Goal: Information Seeking & Learning: Learn about a topic

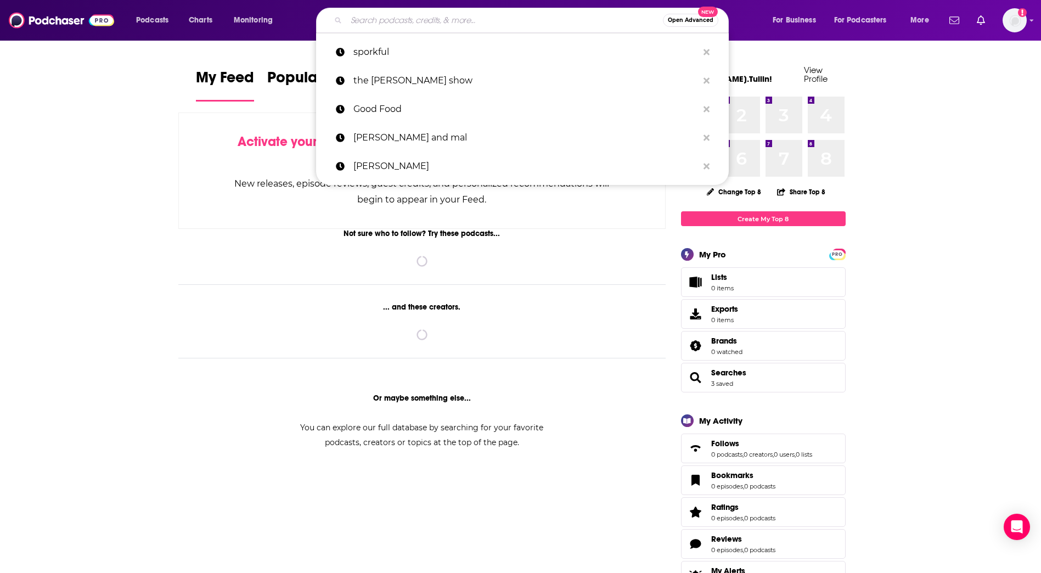
click at [377, 22] on input "Search podcasts, credits, & more..." at bounding box center [504, 21] width 317 height 18
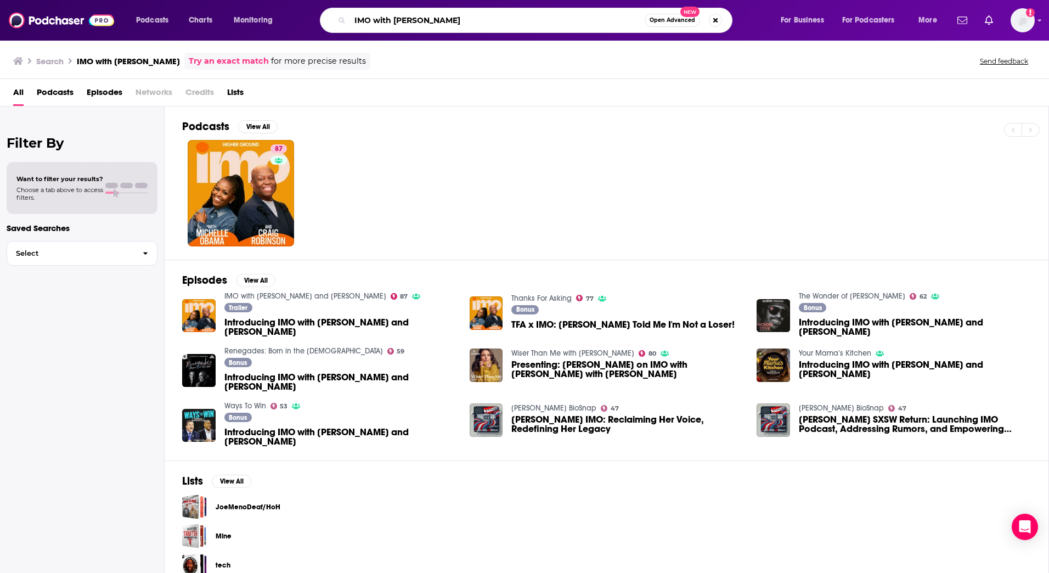
drag, startPoint x: 473, startPoint y: 20, endPoint x: 330, endPoint y: 21, distance: 143.2
click at [330, 21] on div "IMO with [PERSON_NAME] Open Advanced New" at bounding box center [526, 20] width 413 height 25
type input "[PERSON_NAME]"
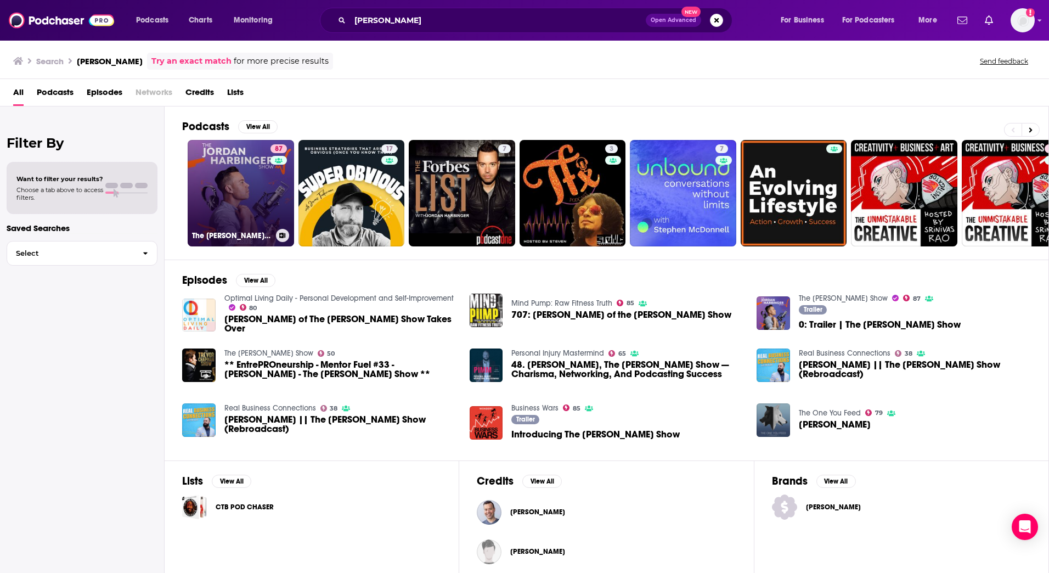
click at [234, 199] on link "87 The [PERSON_NAME] Show" at bounding box center [241, 193] width 106 height 106
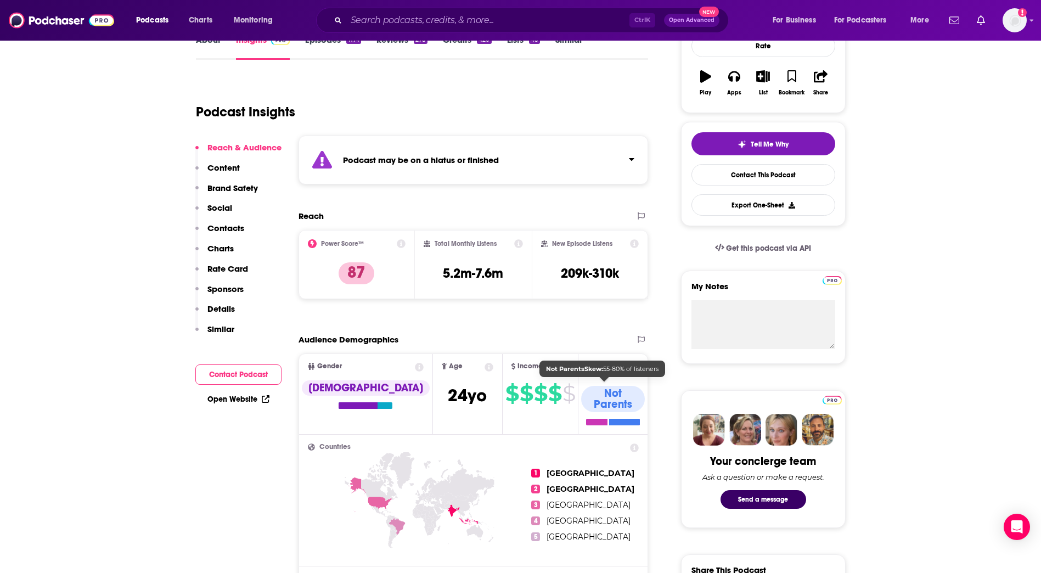
scroll to position [165, 0]
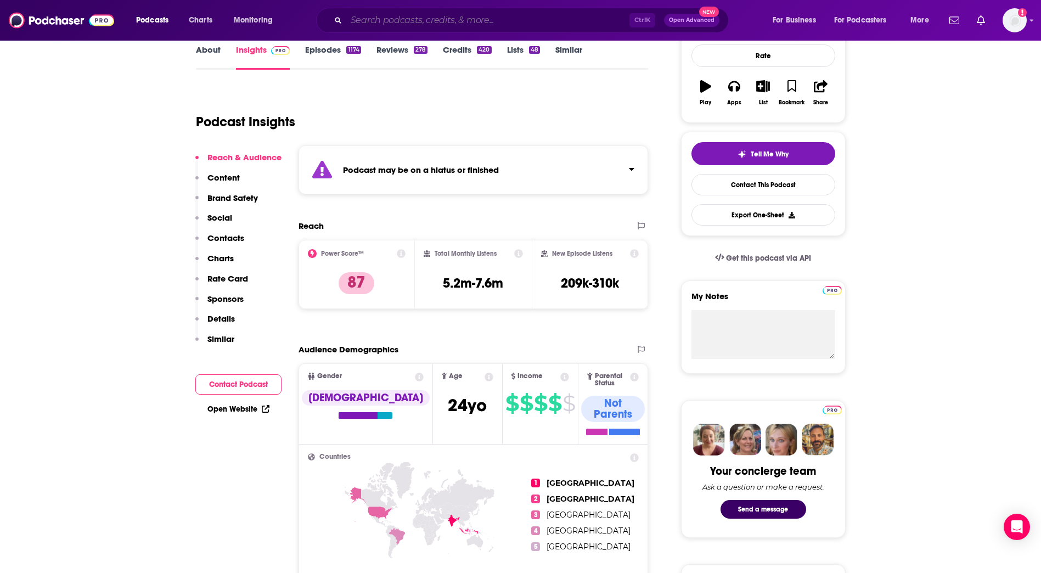
click at [409, 22] on input "Search podcasts, credits, & more..." at bounding box center [487, 21] width 283 height 18
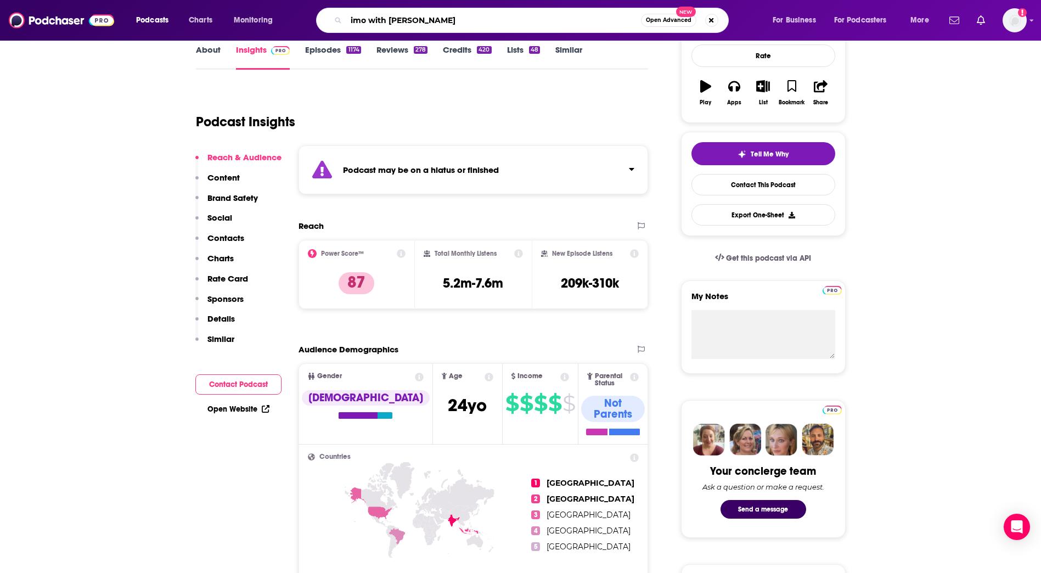
type input "imo with [PERSON_NAME]"
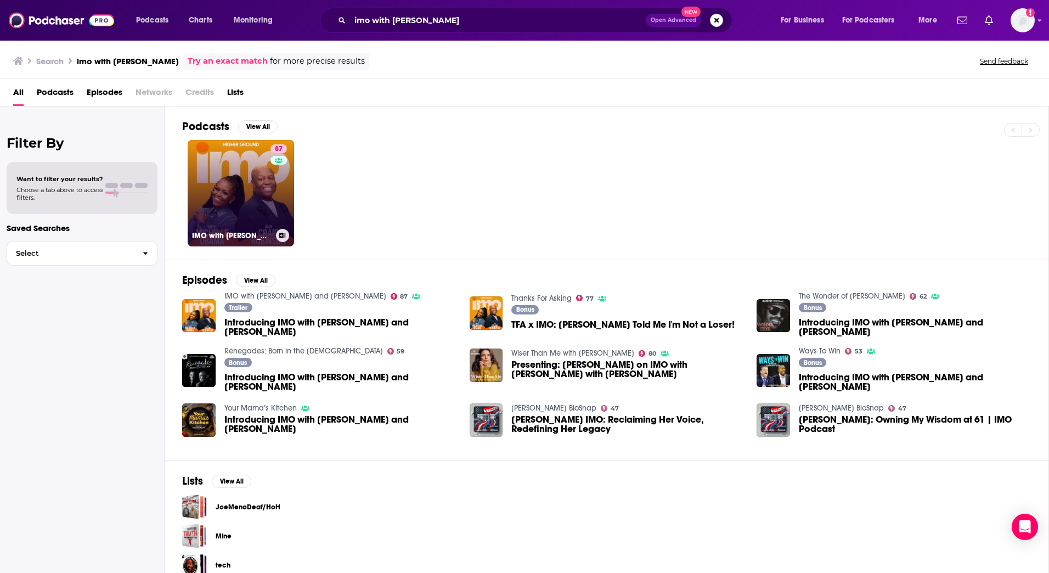
click at [228, 194] on link "87 IMO with [PERSON_NAME] and [PERSON_NAME]" at bounding box center [241, 193] width 106 height 106
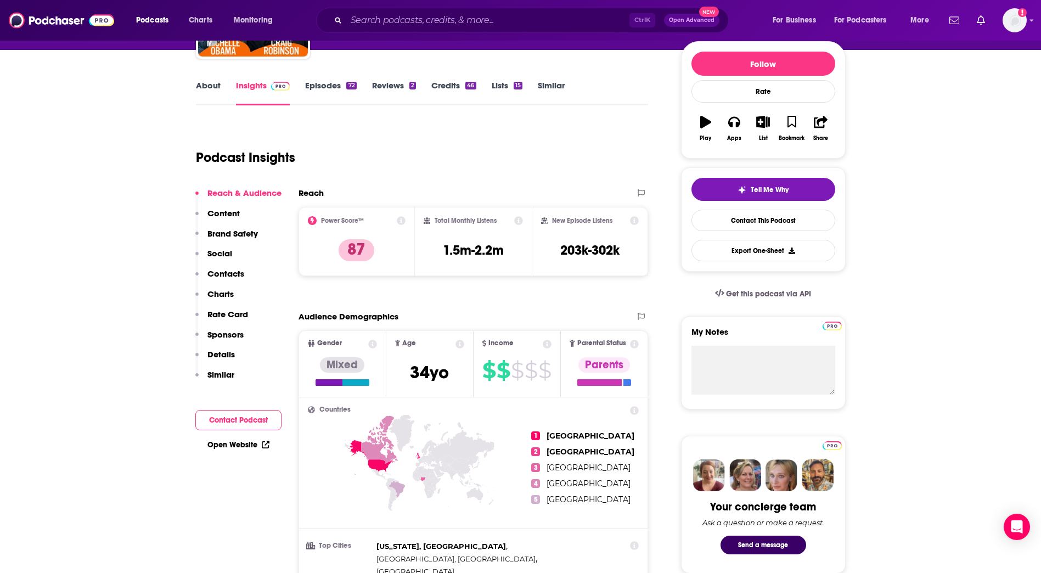
scroll to position [110, 0]
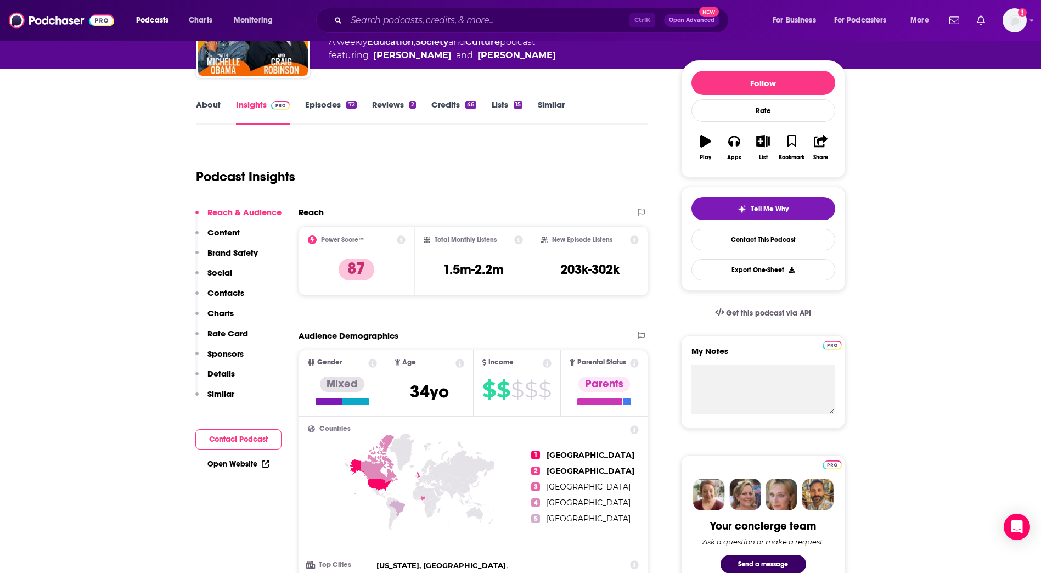
click at [635, 428] on icon at bounding box center [634, 429] width 9 height 9
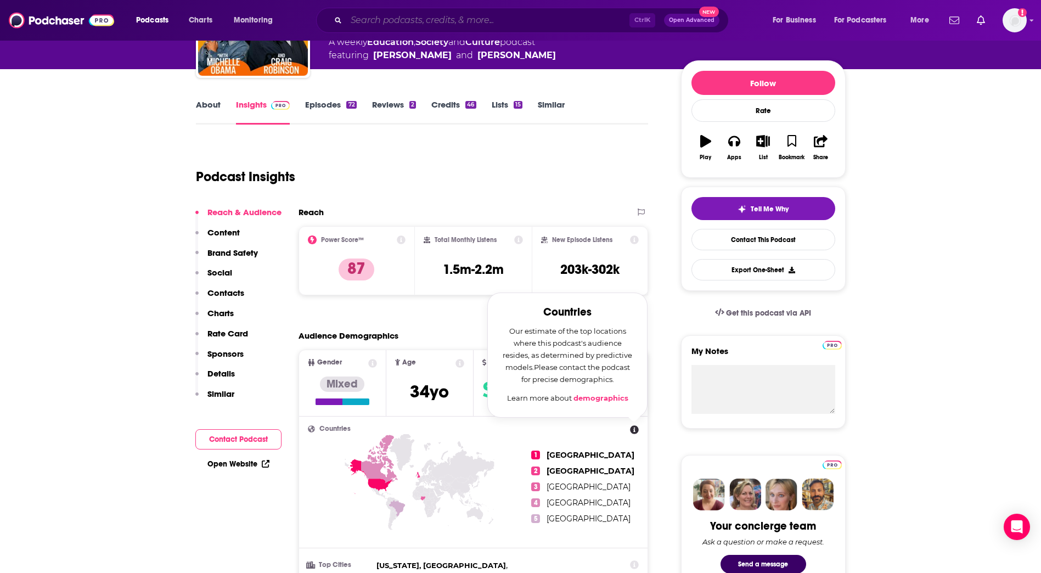
drag, startPoint x: 398, startPoint y: 19, endPoint x: 390, endPoint y: 16, distance: 8.0
click at [396, 18] on input "Search podcasts, credits, & more..." at bounding box center [487, 21] width 283 height 18
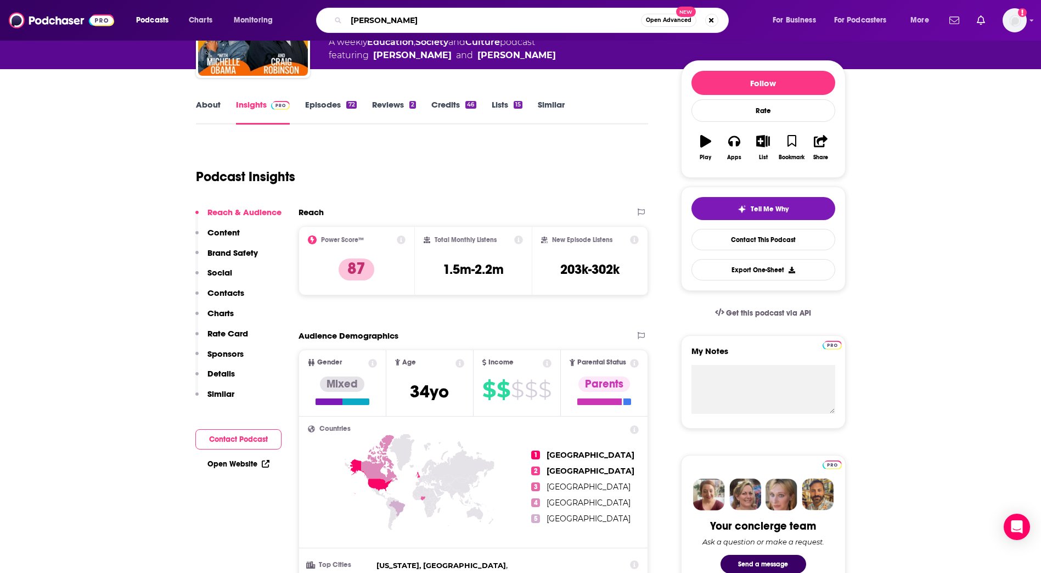
type input "[PERSON_NAME]"
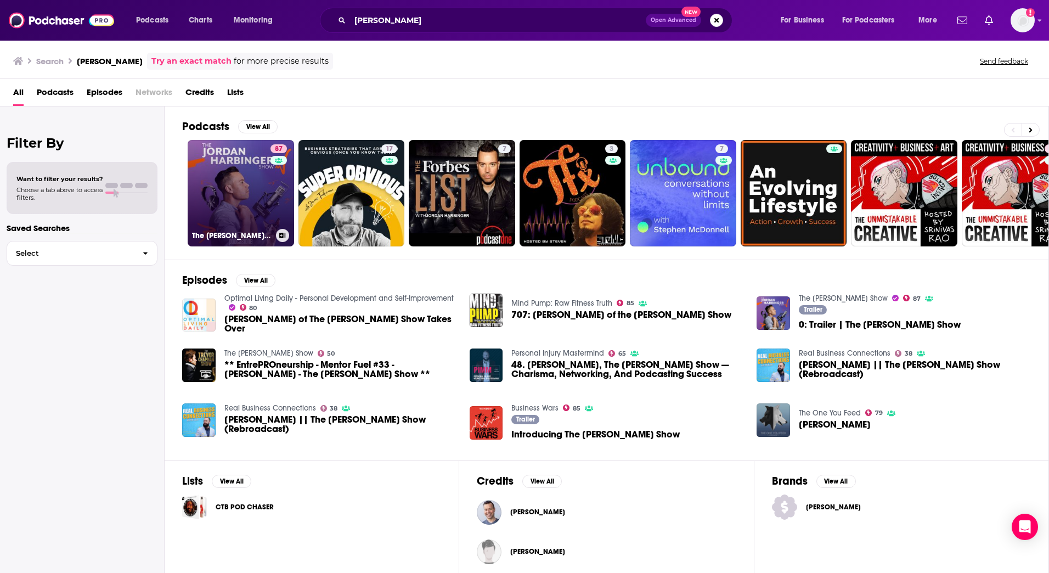
click at [250, 199] on link "87 The [PERSON_NAME] Show" at bounding box center [241, 193] width 106 height 106
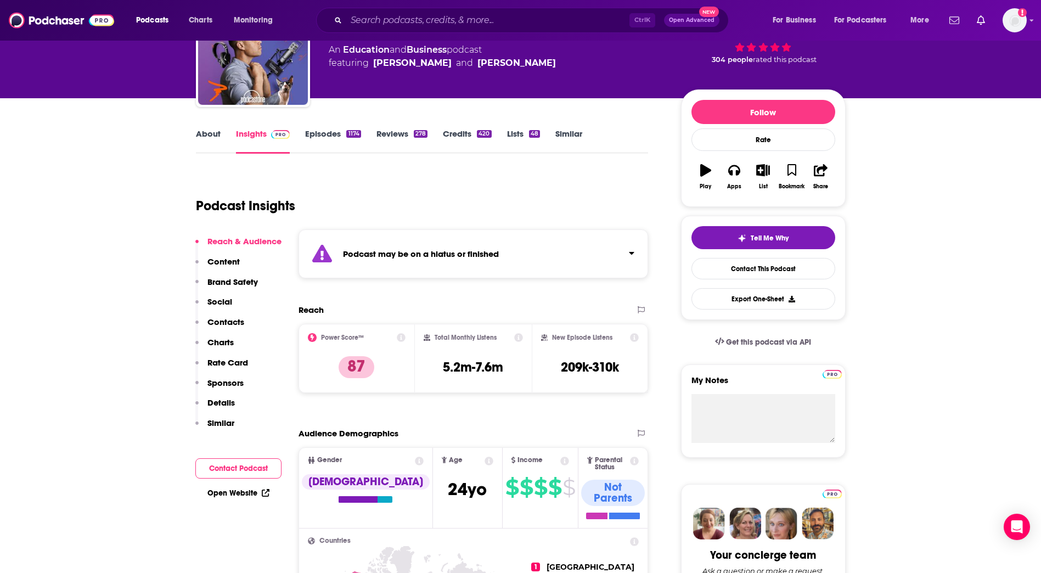
scroll to position [55, 0]
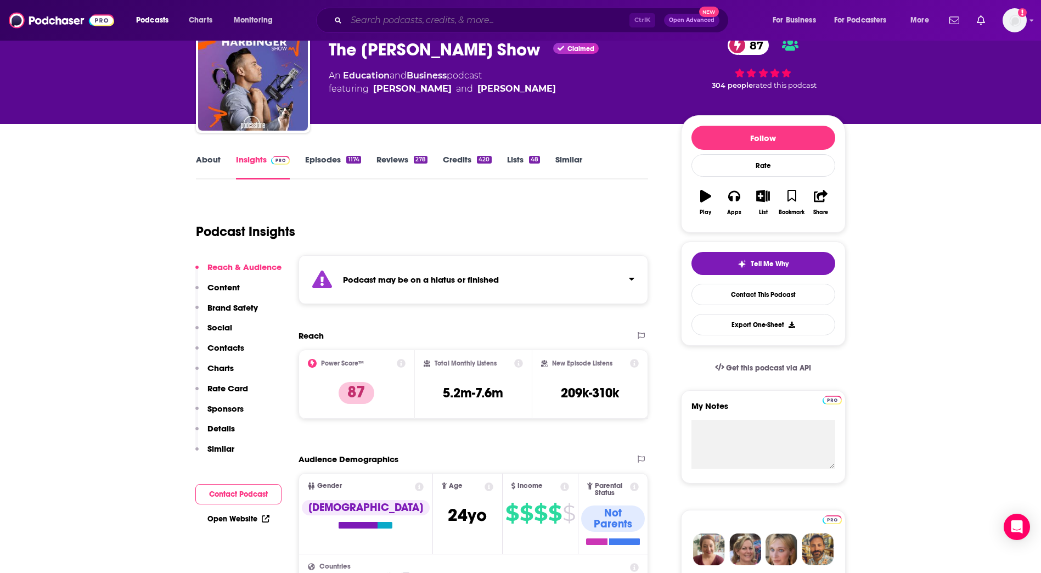
click at [398, 15] on input "Search podcasts, credits, & more..." at bounding box center [487, 21] width 283 height 18
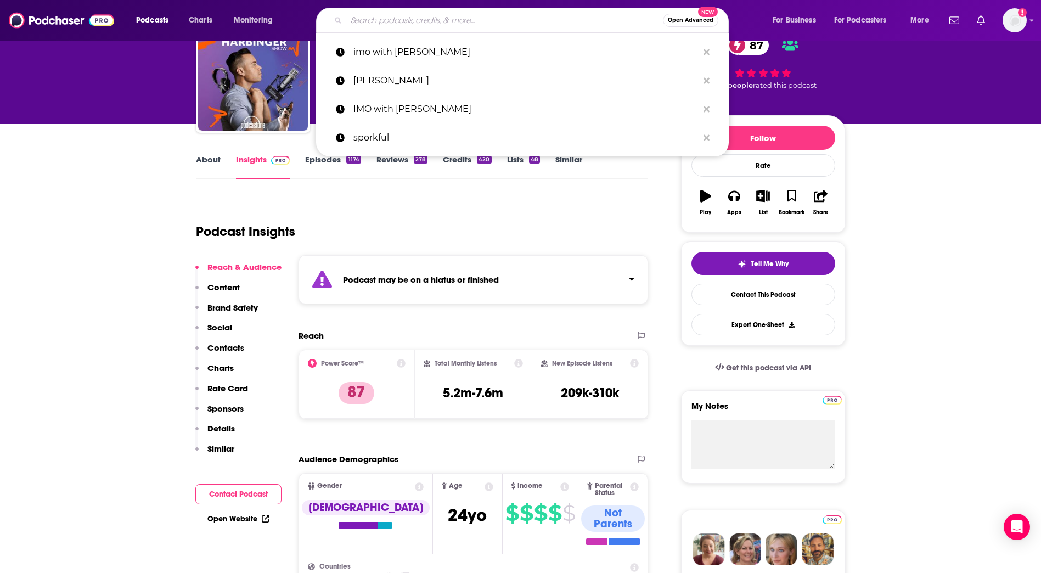
type input "J"
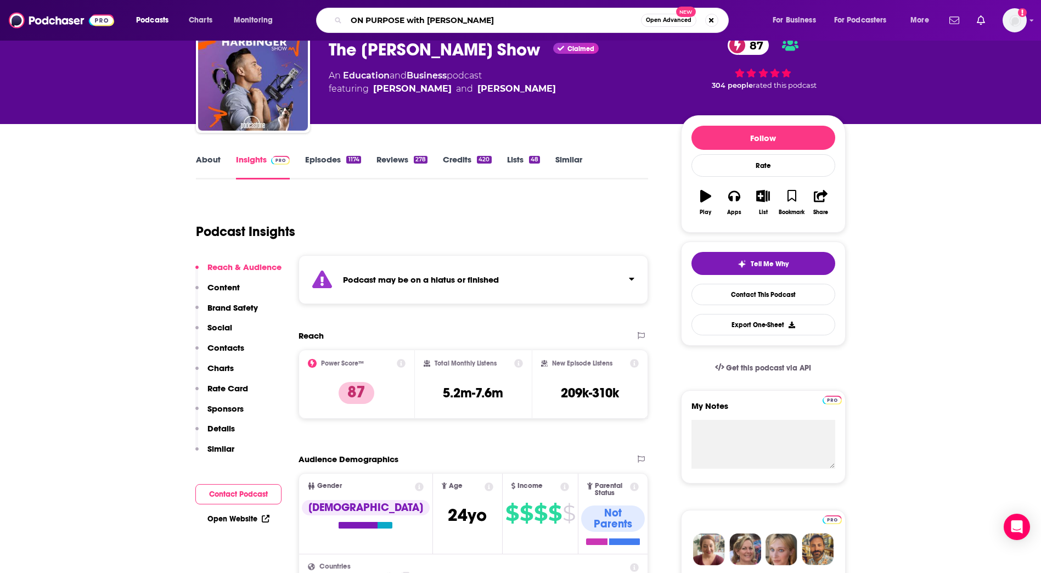
type input "ON PURPOSE with [PERSON_NAME]"
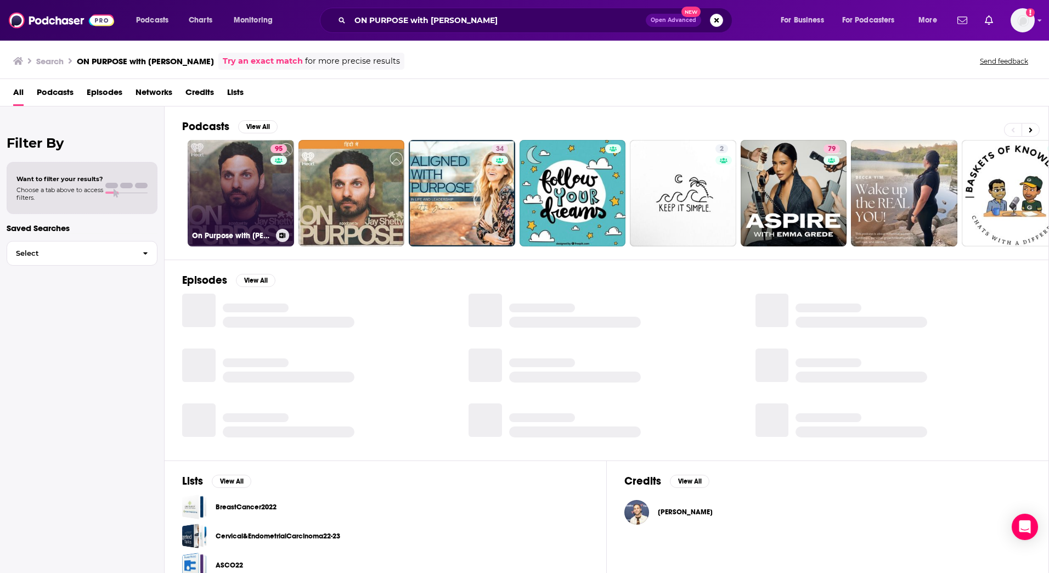
click at [259, 163] on link "95 On Purpose with [PERSON_NAME]" at bounding box center [241, 193] width 106 height 106
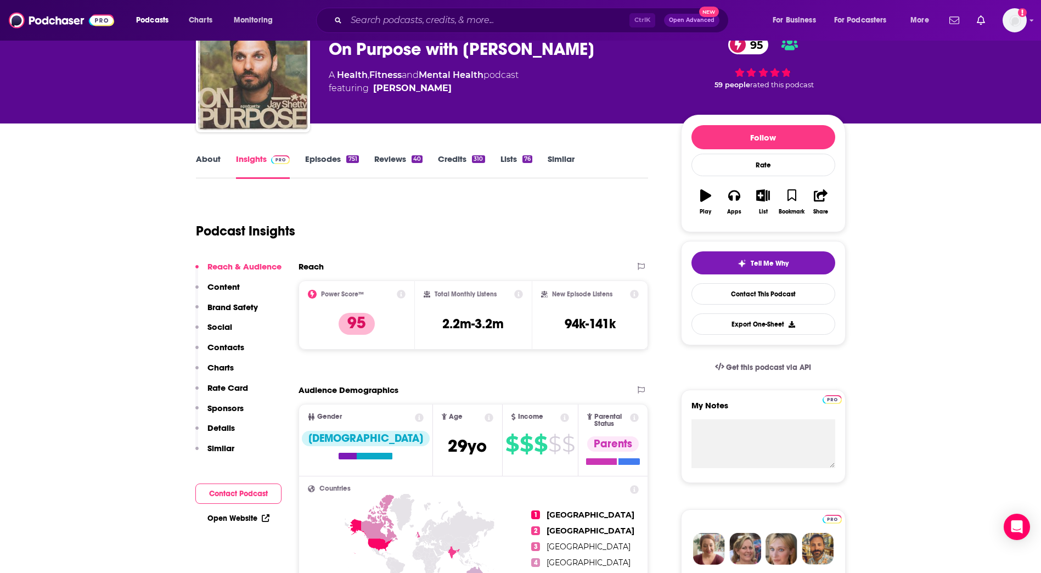
scroll to position [55, 0]
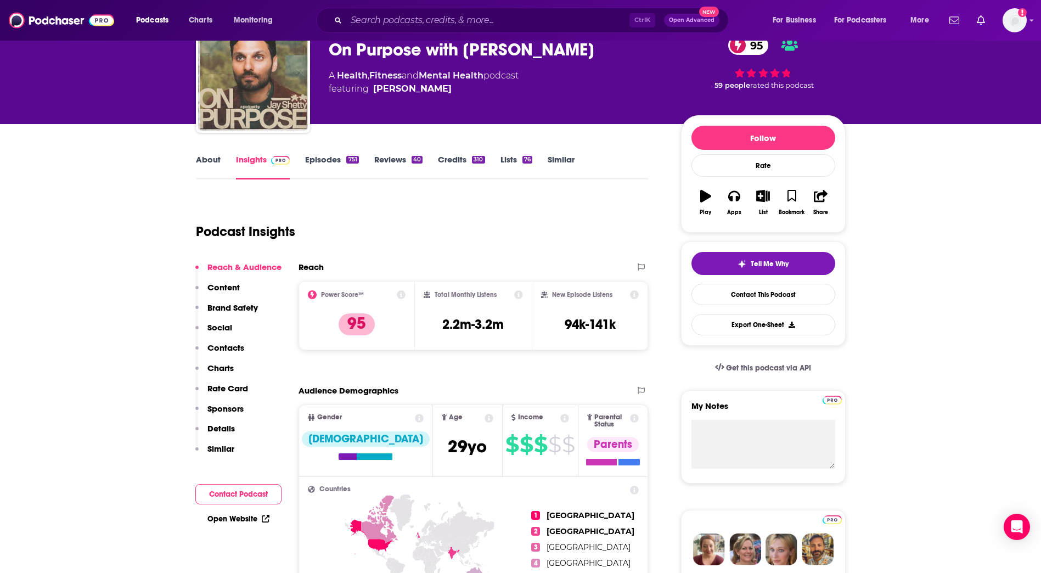
click at [208, 159] on link "About" at bounding box center [208, 166] width 25 height 25
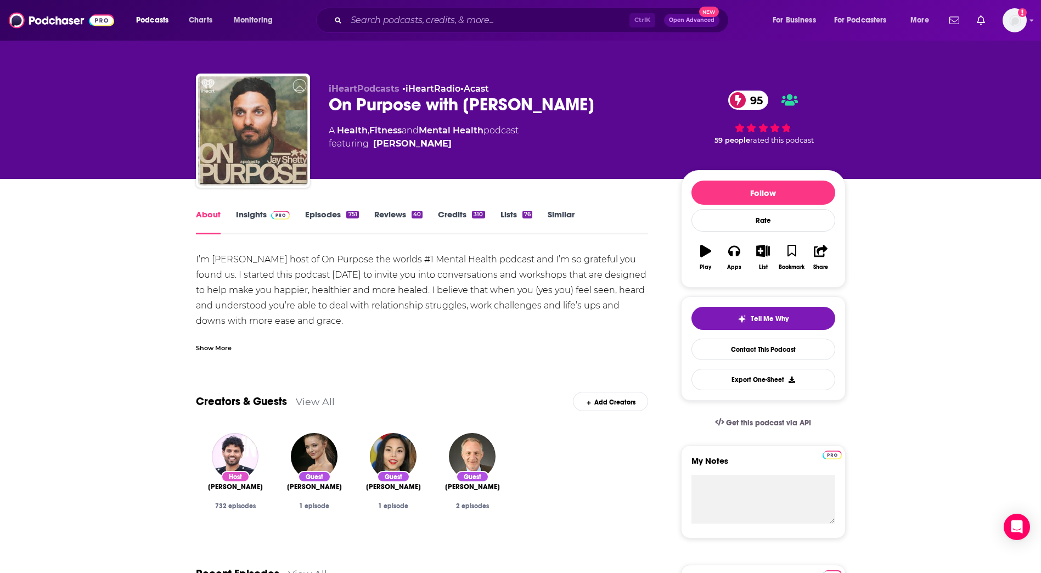
drag, startPoint x: 326, startPoint y: 318, endPoint x: 188, endPoint y: 260, distance: 149.3
copy div "I’m [PERSON_NAME] host of On Purpose the worlds #1 Mental Health podcast and I’…"
